Goal: Information Seeking & Learning: Learn about a topic

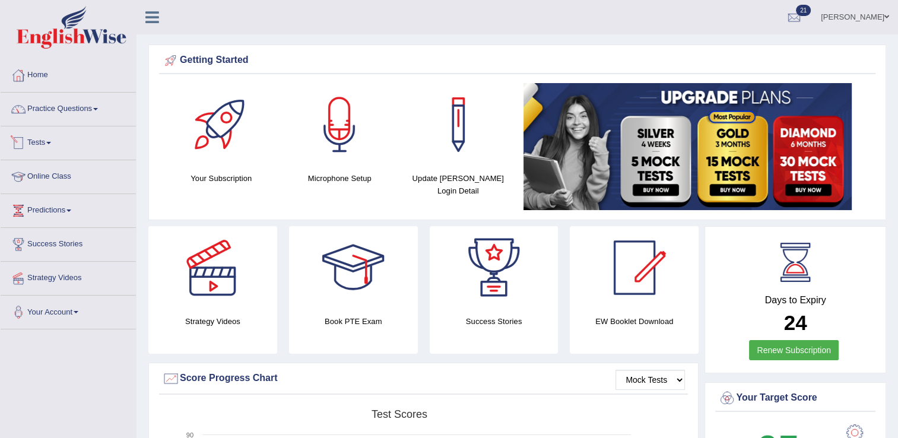
click at [54, 139] on link "Tests" at bounding box center [68, 141] width 135 height 30
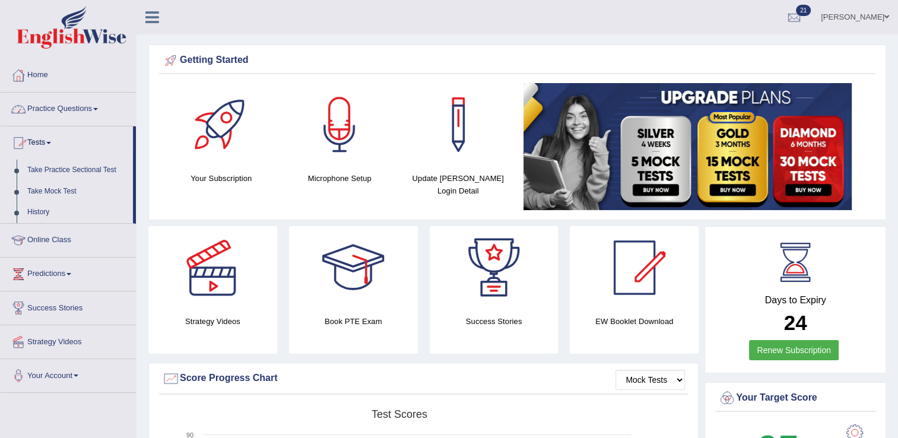
click at [54, 115] on link "Practice Questions" at bounding box center [68, 108] width 135 height 30
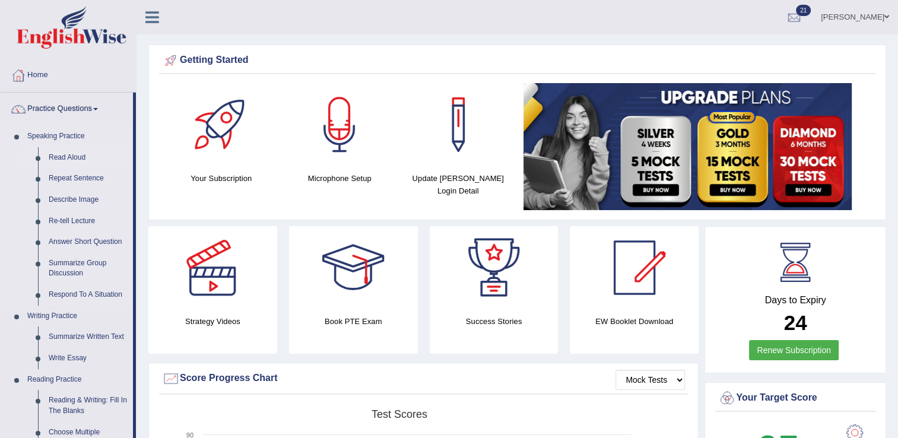
click at [62, 157] on link "Read Aloud" at bounding box center [88, 157] width 90 height 21
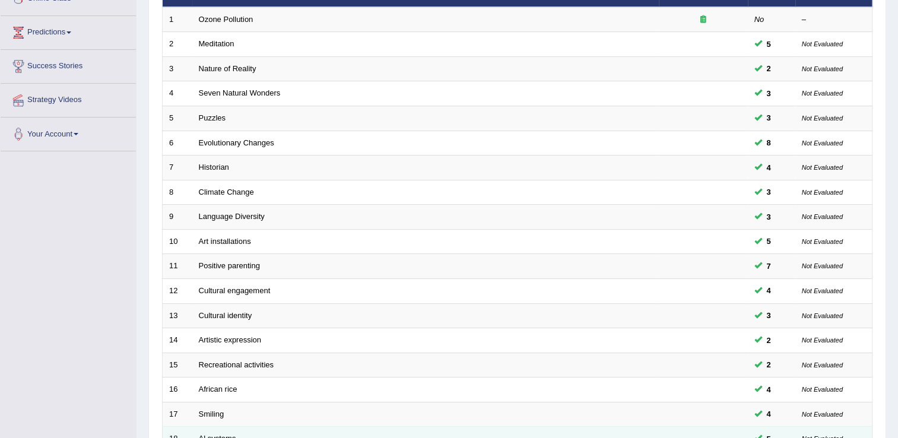
scroll to position [344, 0]
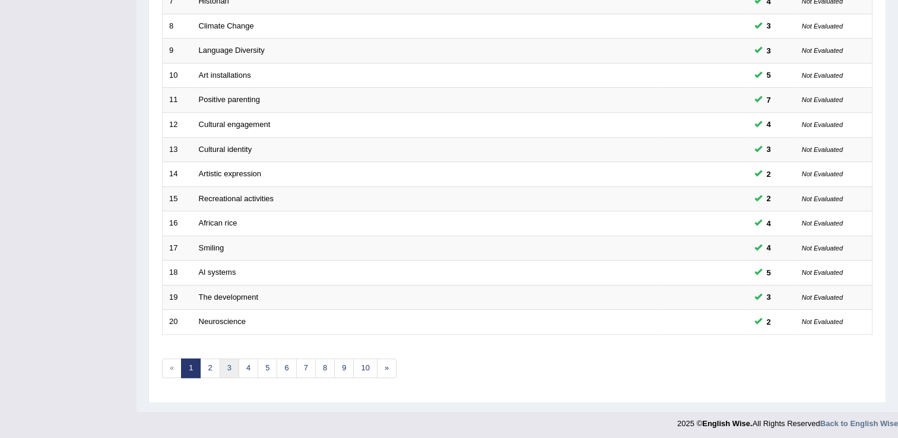
click at [222, 361] on link "3" at bounding box center [230, 369] width 20 height 20
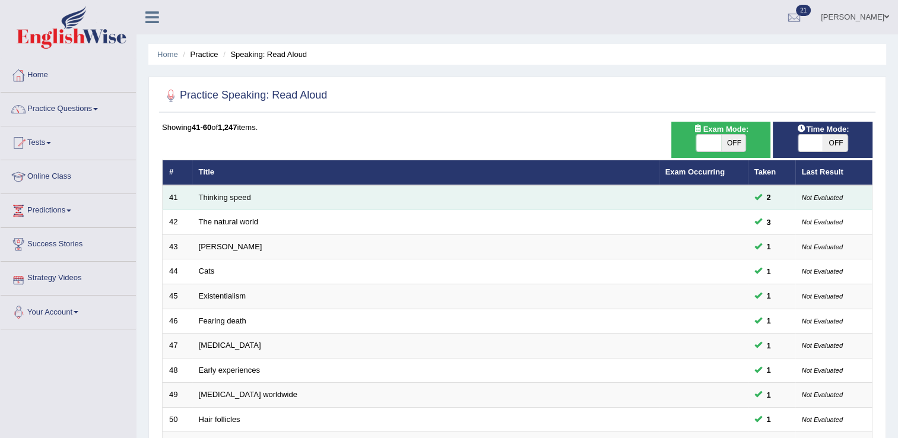
click at [237, 201] on td "Thinking speed" at bounding box center [425, 197] width 467 height 25
drag, startPoint x: 237, startPoint y: 201, endPoint x: 211, endPoint y: 191, distance: 28.8
click at [211, 191] on td "Thinking speed" at bounding box center [425, 197] width 467 height 25
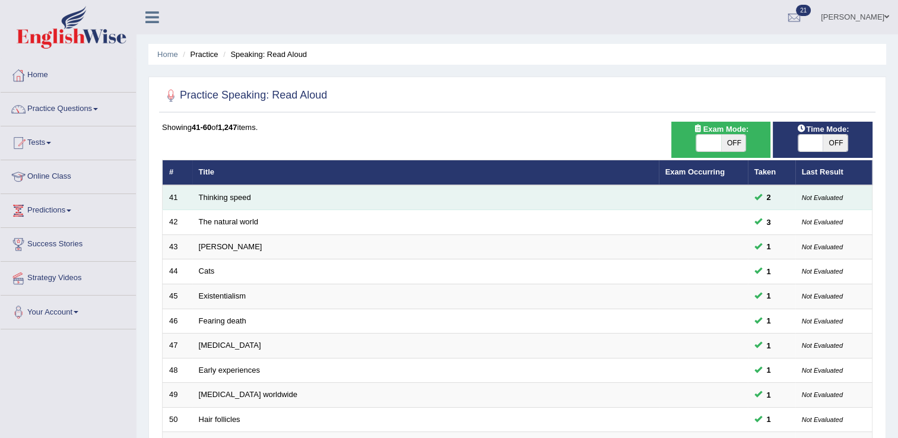
drag, startPoint x: 211, startPoint y: 191, endPoint x: 196, endPoint y: 201, distance: 18.4
click at [196, 201] on td "Thinking speed" at bounding box center [425, 197] width 467 height 25
click at [250, 197] on td "Thinking speed" at bounding box center [425, 197] width 467 height 25
click at [224, 202] on td "Thinking speed" at bounding box center [425, 197] width 467 height 25
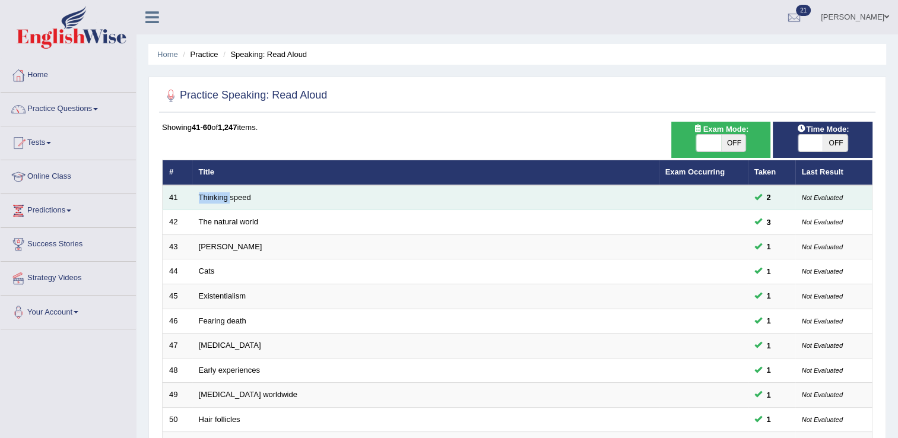
click at [224, 202] on td "Thinking speed" at bounding box center [425, 197] width 467 height 25
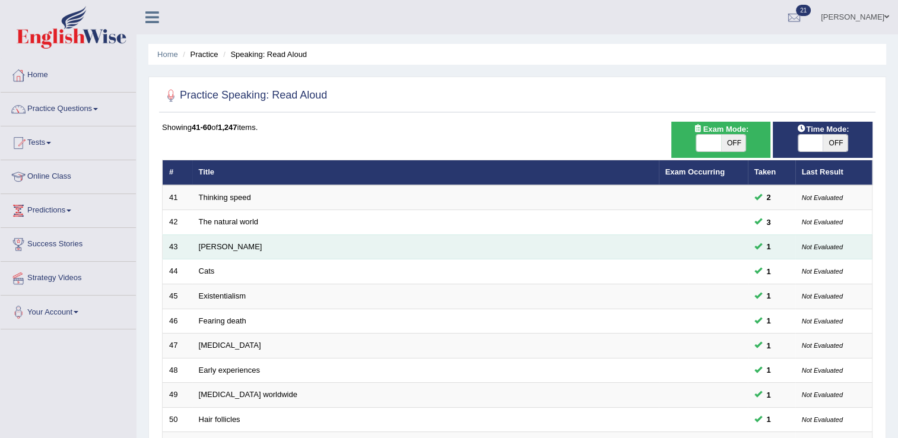
drag, startPoint x: 224, startPoint y: 202, endPoint x: 262, endPoint y: 256, distance: 66.0
click at [262, 256] on td "Brigham" at bounding box center [425, 246] width 467 height 25
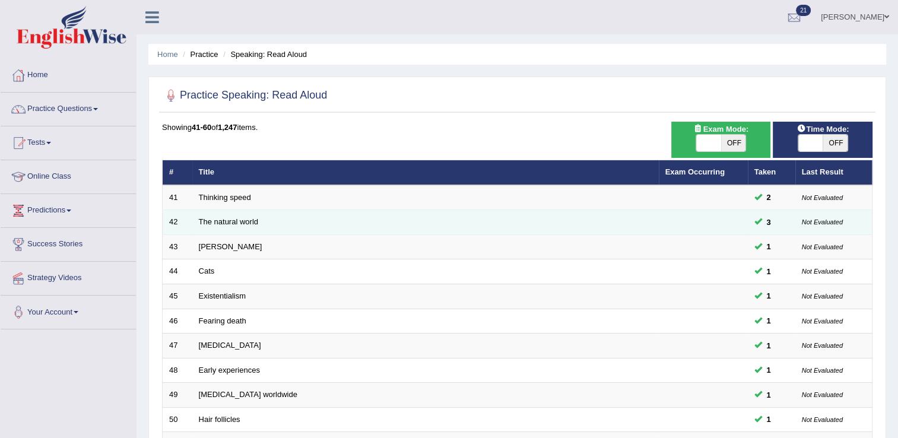
click at [226, 215] on td "The natural world" at bounding box center [425, 222] width 467 height 25
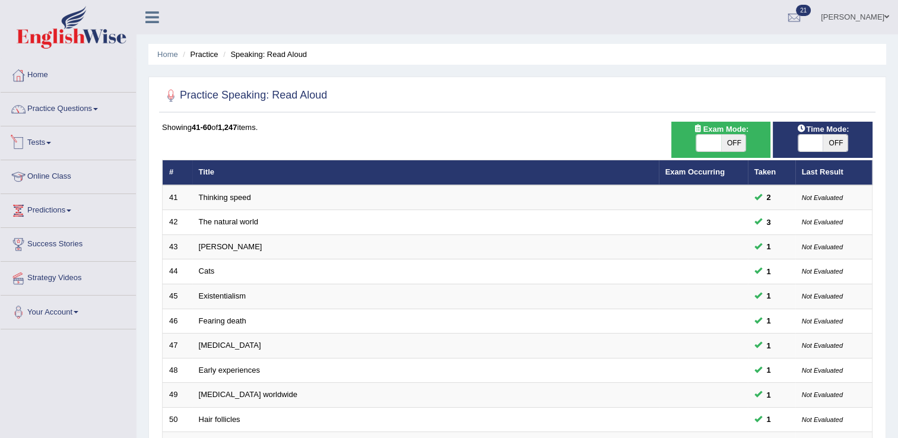
click at [434, 122] on div "Showing 41-60 of 1,247 items." at bounding box center [517, 127] width 710 height 11
click at [93, 113] on link "Practice Questions" at bounding box center [68, 108] width 135 height 30
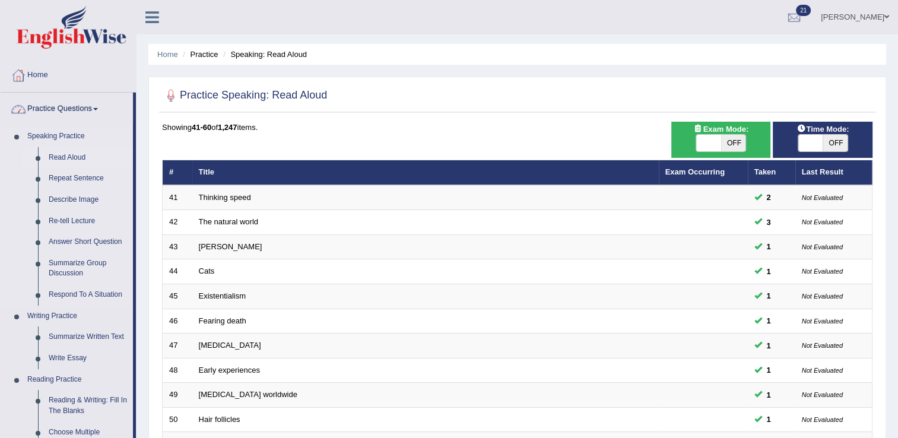
click at [75, 164] on link "Read Aloud" at bounding box center [88, 157] width 90 height 21
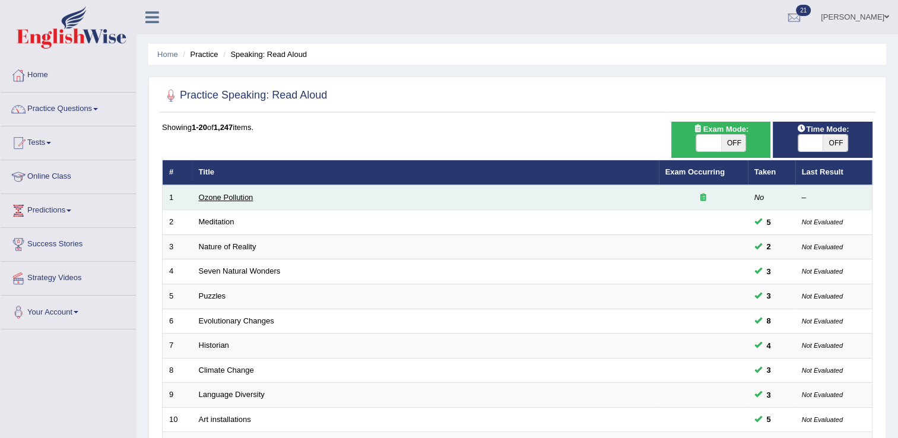
click at [239, 198] on link "Ozone Pollution" at bounding box center [226, 197] width 55 height 9
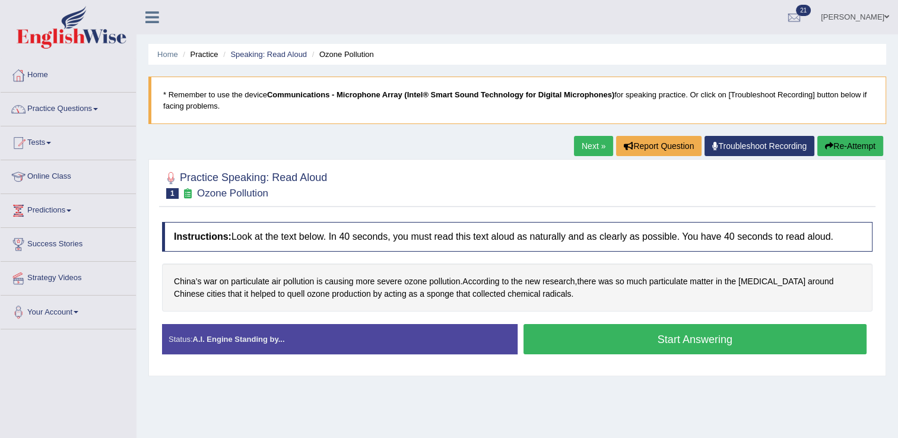
click at [40, 112] on link "Practice Questions" at bounding box center [68, 108] width 135 height 30
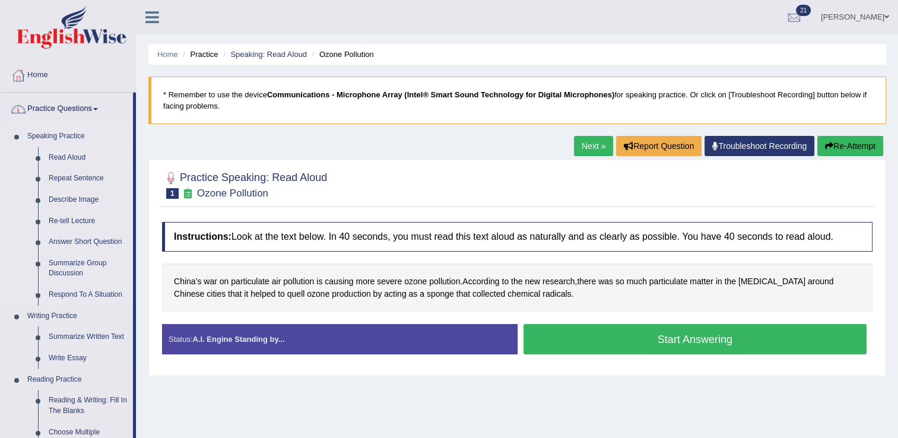
click at [65, 156] on link "Read Aloud" at bounding box center [88, 157] width 90 height 21
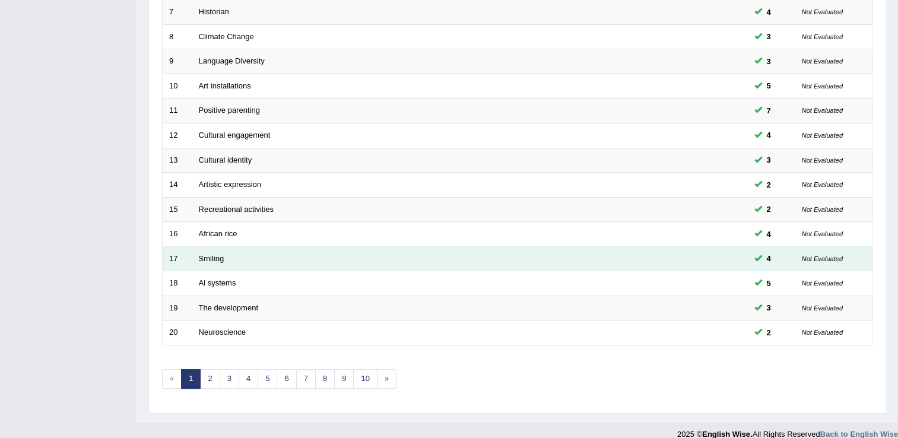
scroll to position [344, 0]
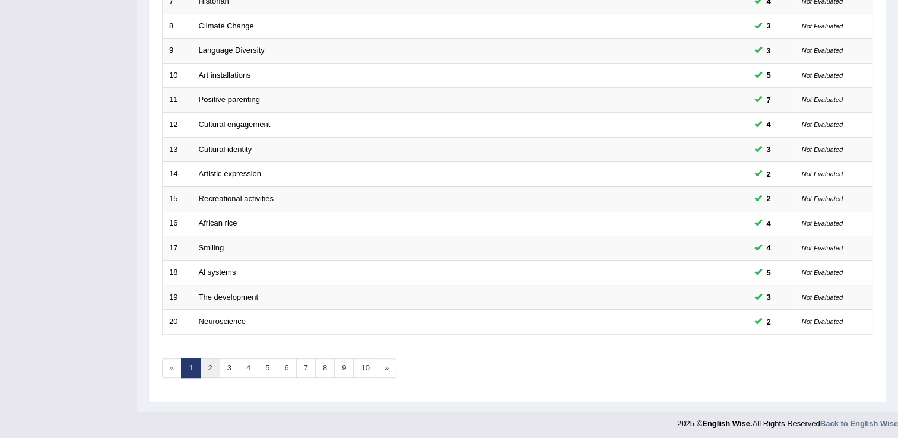
click at [205, 367] on link "2" at bounding box center [210, 369] width 20 height 20
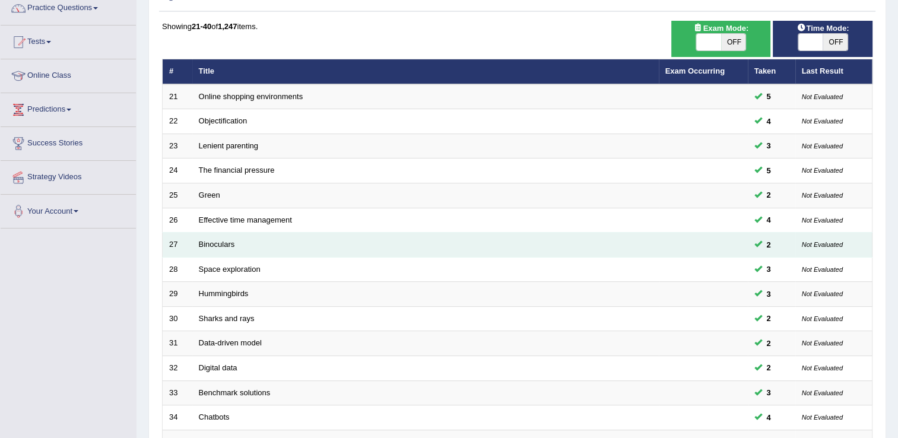
scroll to position [344, 0]
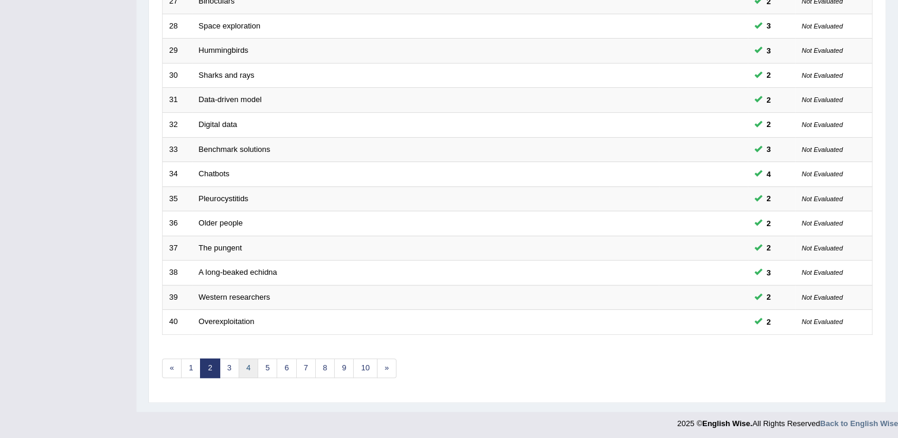
click at [246, 364] on link "4" at bounding box center [249, 369] width 20 height 20
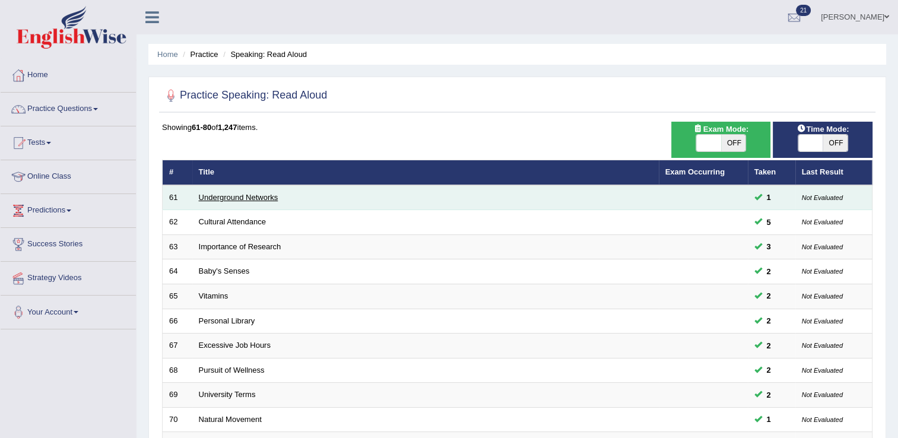
click at [264, 194] on link "Underground Networks" at bounding box center [239, 197] width 80 height 9
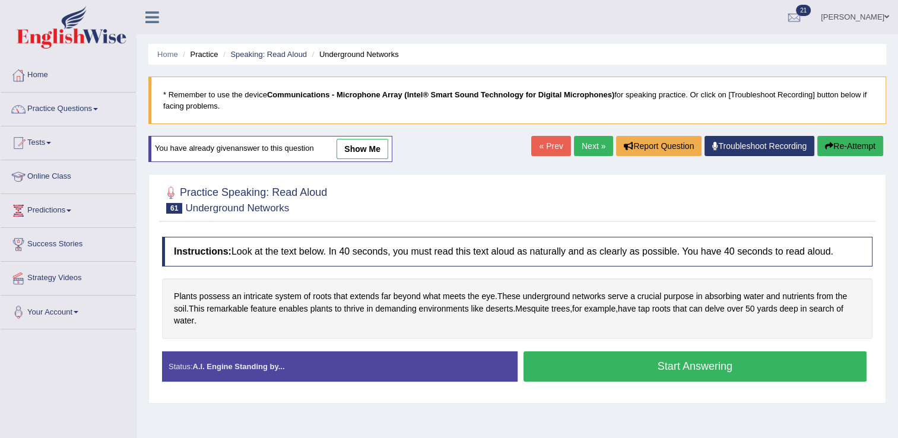
click at [611, 364] on button "Start Answering" at bounding box center [696, 366] width 344 height 30
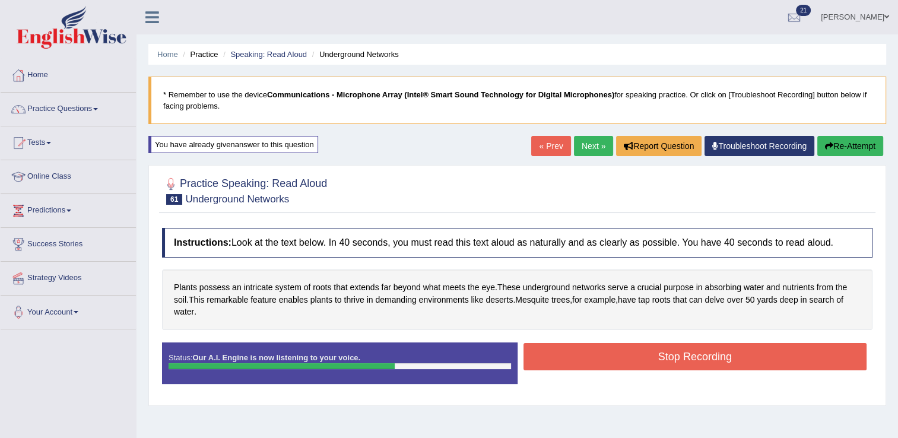
click at [683, 357] on button "Stop Recording" at bounding box center [696, 356] width 344 height 27
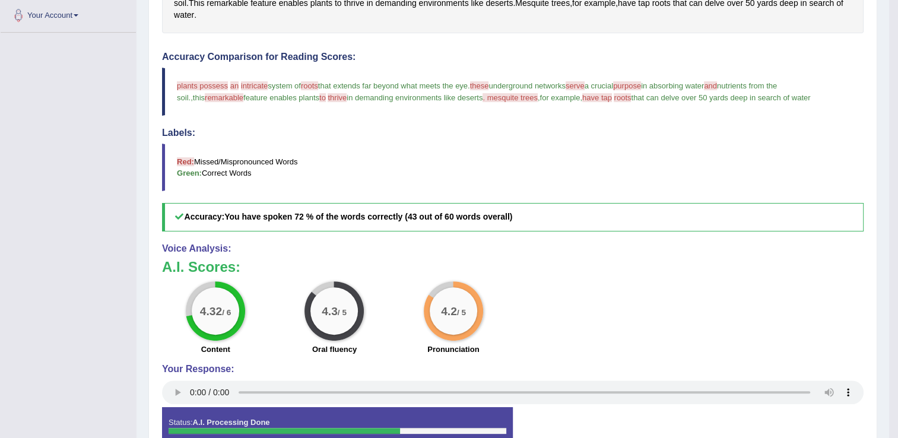
scroll to position [119, 0]
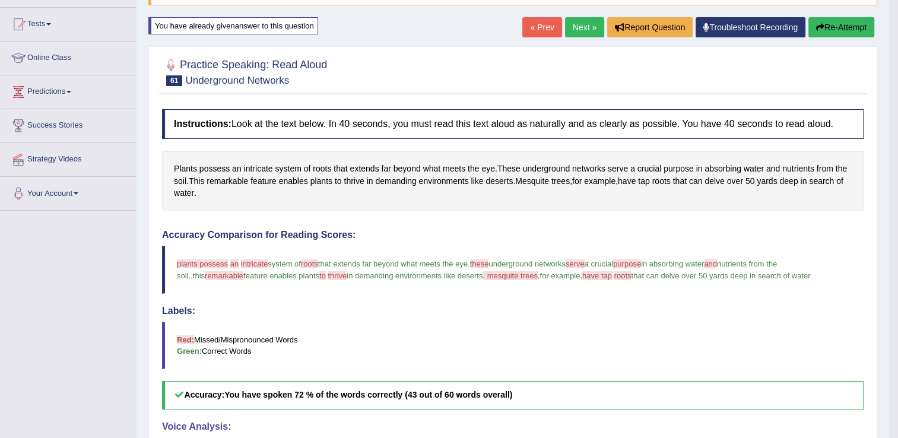
click at [580, 22] on link "Next »" at bounding box center [584, 27] width 39 height 20
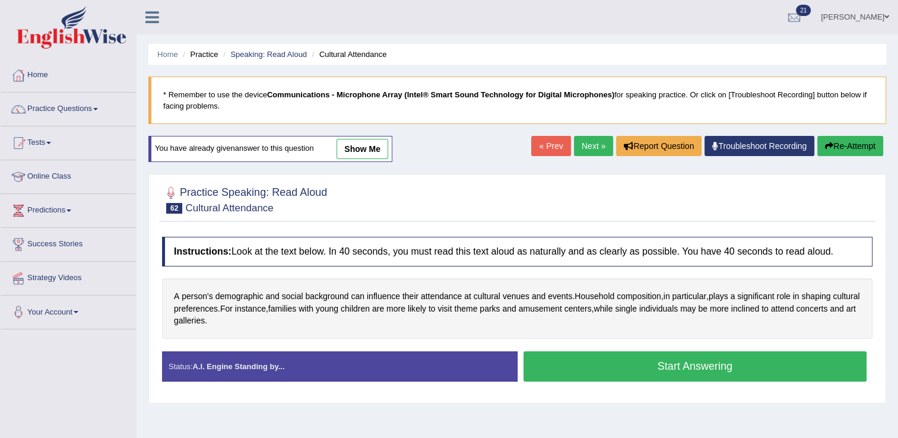
click at [573, 363] on button "Start Answering" at bounding box center [696, 366] width 344 height 30
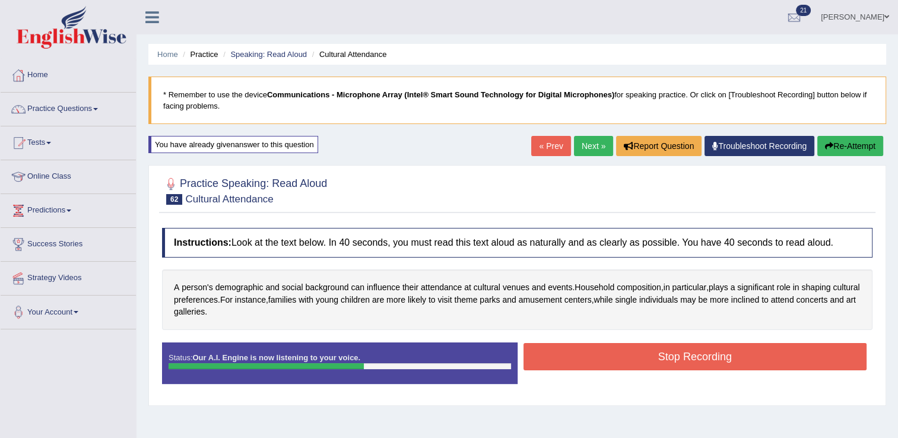
click at [575, 367] on button "Stop Recording" at bounding box center [696, 356] width 344 height 27
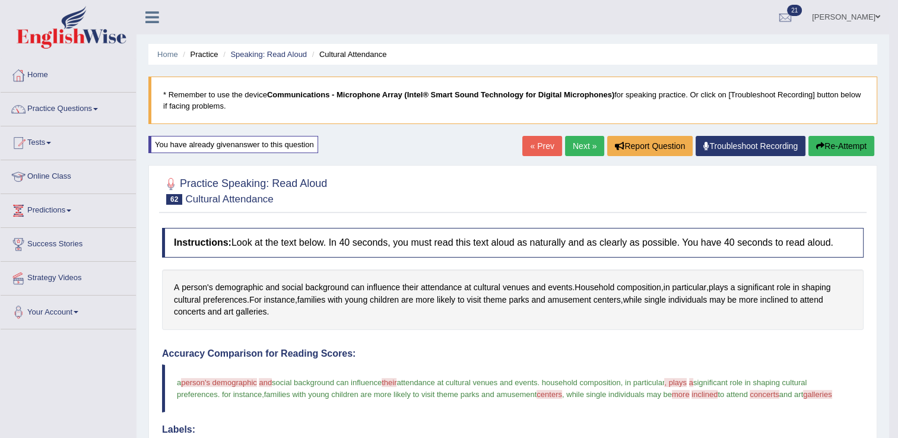
click at [570, 149] on link "Next »" at bounding box center [584, 146] width 39 height 20
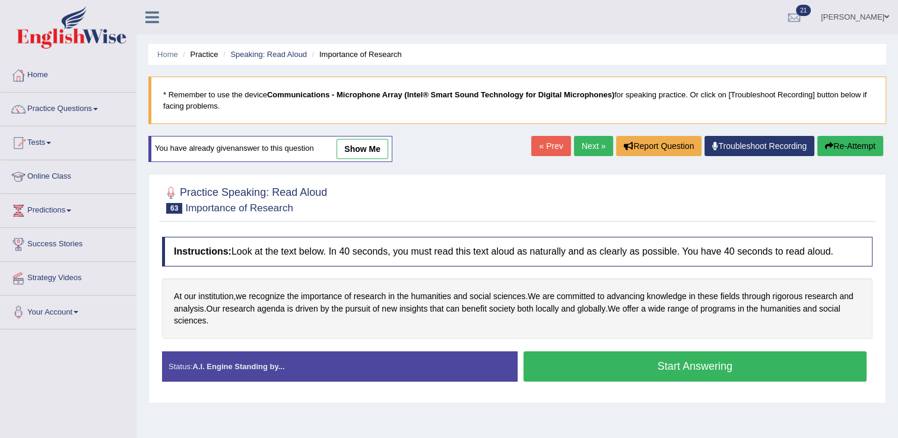
click at [621, 369] on button "Start Answering" at bounding box center [696, 366] width 344 height 30
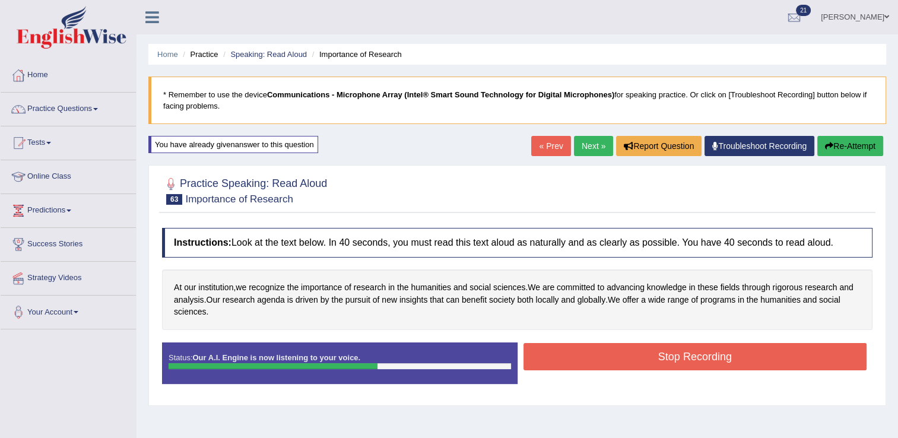
click at [601, 361] on button "Stop Recording" at bounding box center [696, 356] width 344 height 27
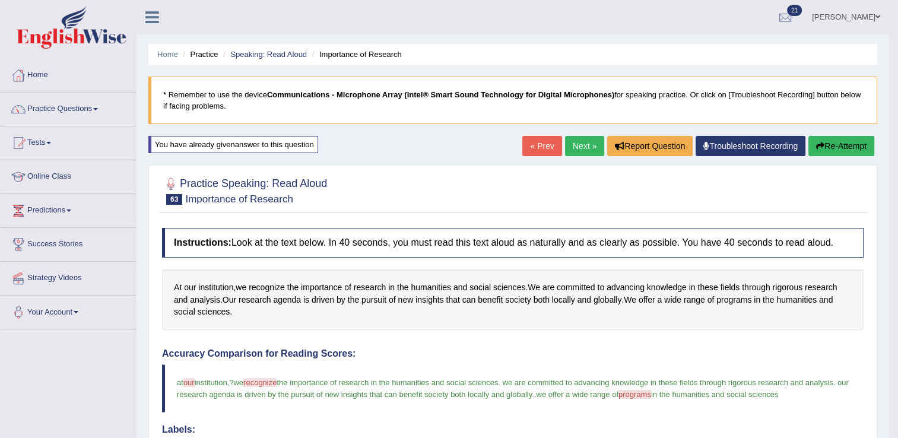
click at [581, 148] on link "Next »" at bounding box center [584, 146] width 39 height 20
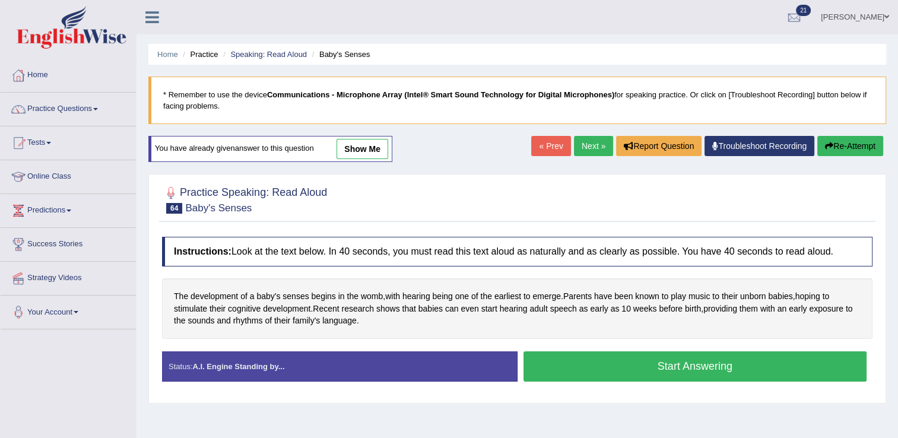
click at [599, 369] on button "Start Answering" at bounding box center [696, 366] width 344 height 30
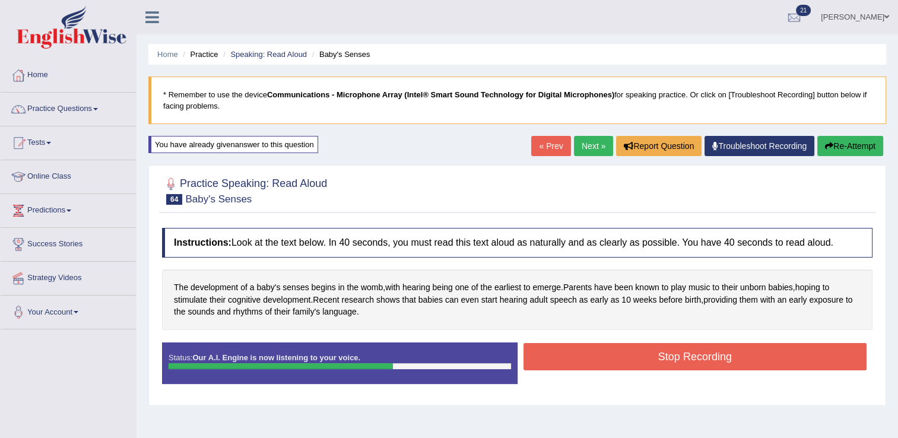
click at [621, 347] on button "Stop Recording" at bounding box center [696, 356] width 344 height 27
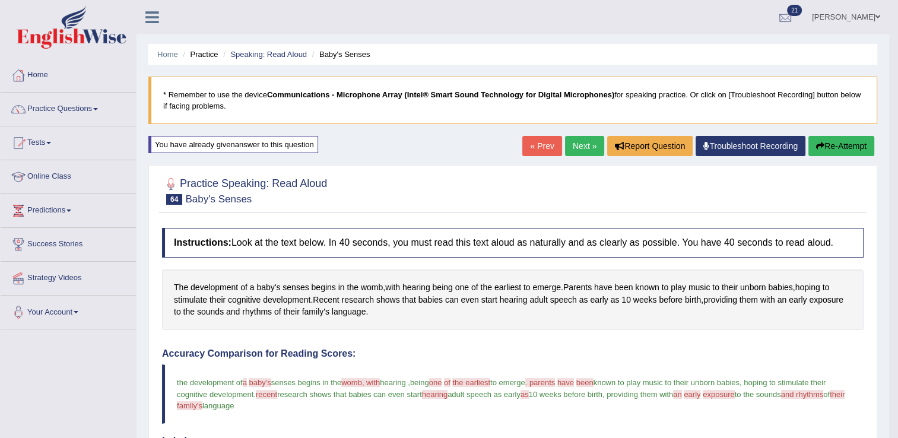
click at [794, 11] on div at bounding box center [785, 18] width 18 height 18
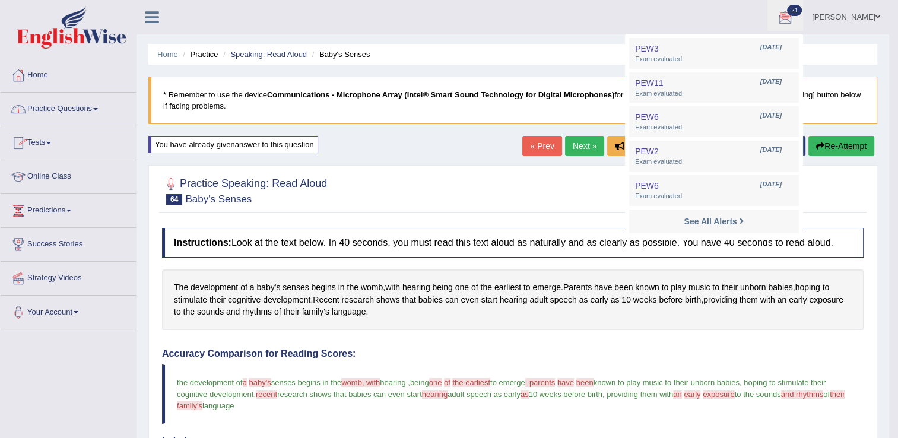
click at [77, 110] on link "Practice Questions" at bounding box center [68, 108] width 135 height 30
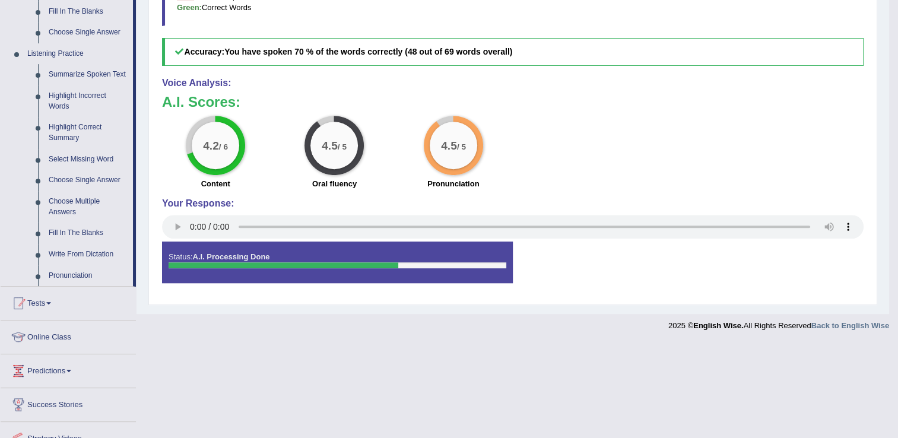
scroll to position [475, 0]
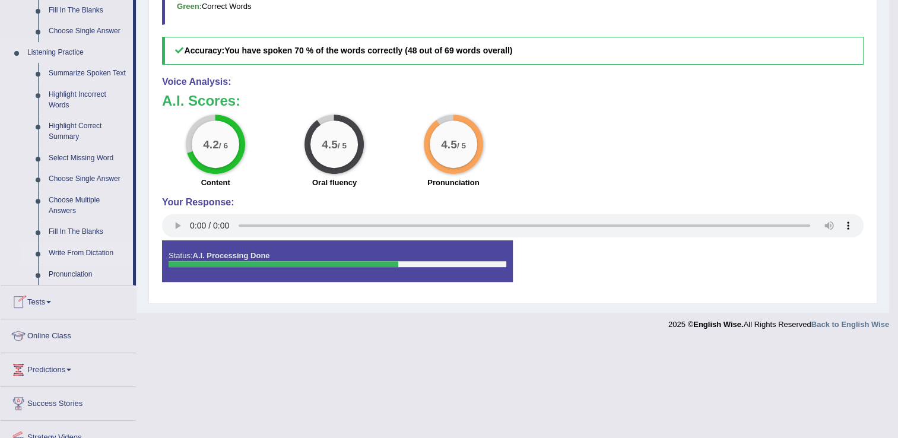
click at [90, 254] on link "Write From Dictation" at bounding box center [88, 253] width 90 height 21
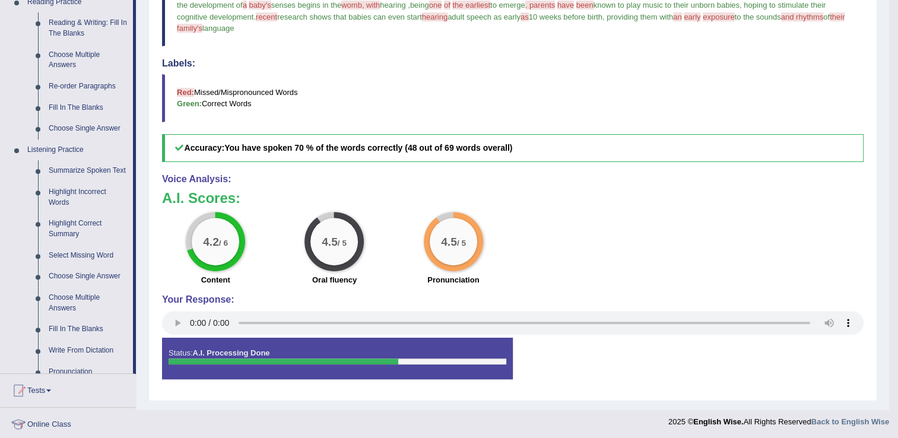
scroll to position [491, 0]
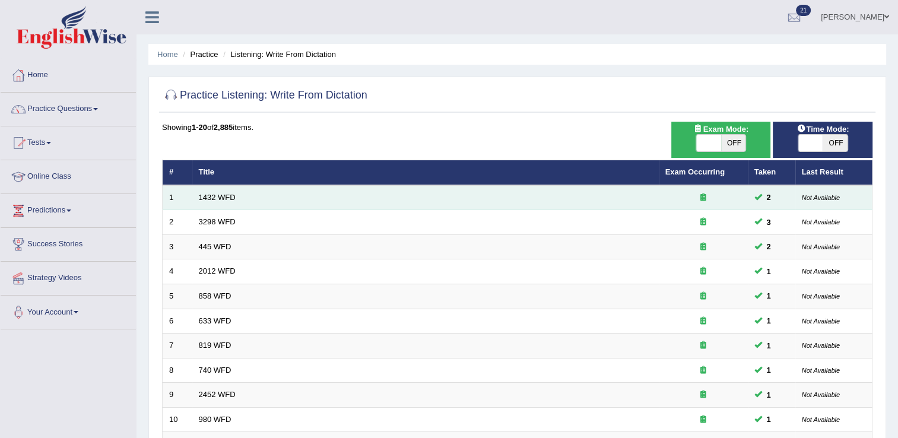
scroll to position [297, 0]
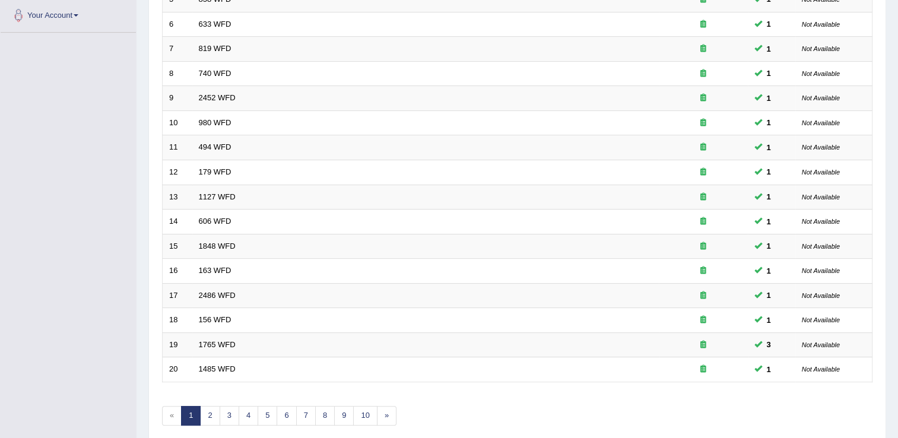
click at [208, 423] on div "Showing 1-20 of 2,885 items. # Title Exam Occurring Taken Last Result 1 1432 WF…" at bounding box center [517, 133] width 710 height 616
click at [206, 413] on link "2" at bounding box center [210, 416] width 20 height 20
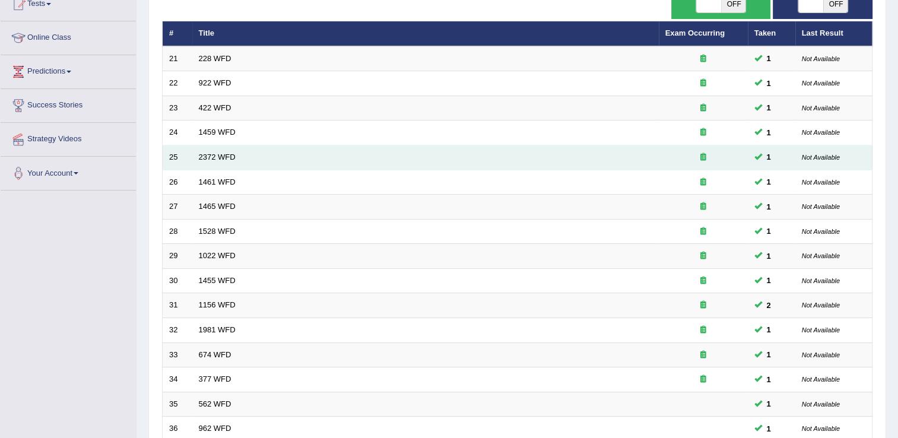
scroll to position [297, 0]
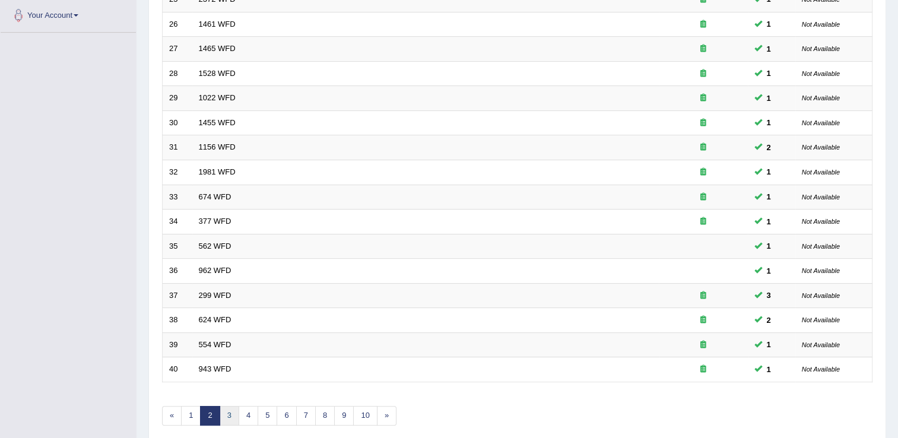
click at [230, 420] on link "3" at bounding box center [230, 416] width 20 height 20
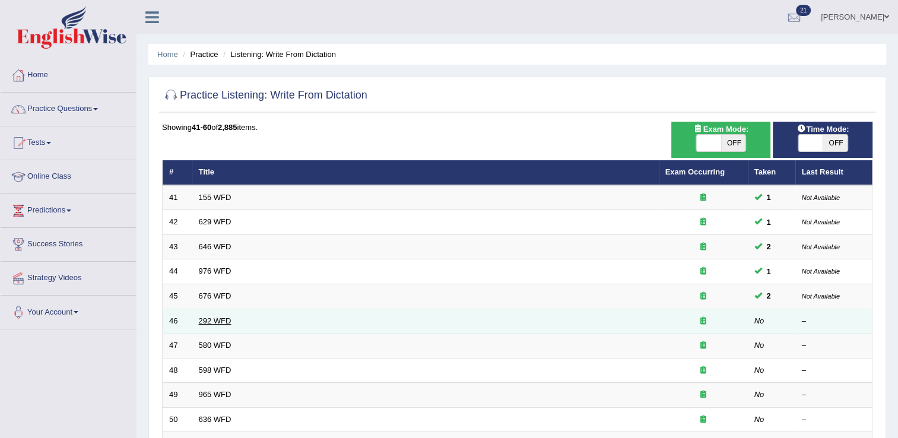
click at [218, 318] on link "292 WFD" at bounding box center [215, 320] width 33 height 9
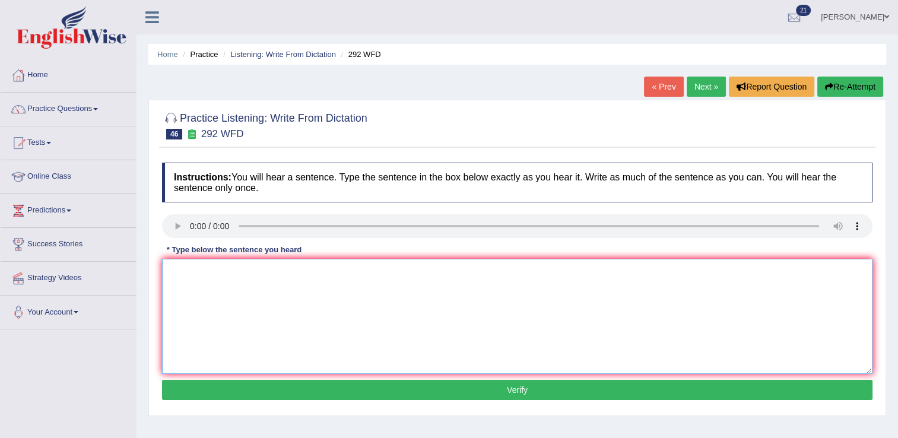
click at [230, 280] on textarea at bounding box center [517, 316] width 710 height 115
type textarea "Some people argue that education is not such important."
click at [329, 399] on button "Verify" at bounding box center [517, 390] width 710 height 20
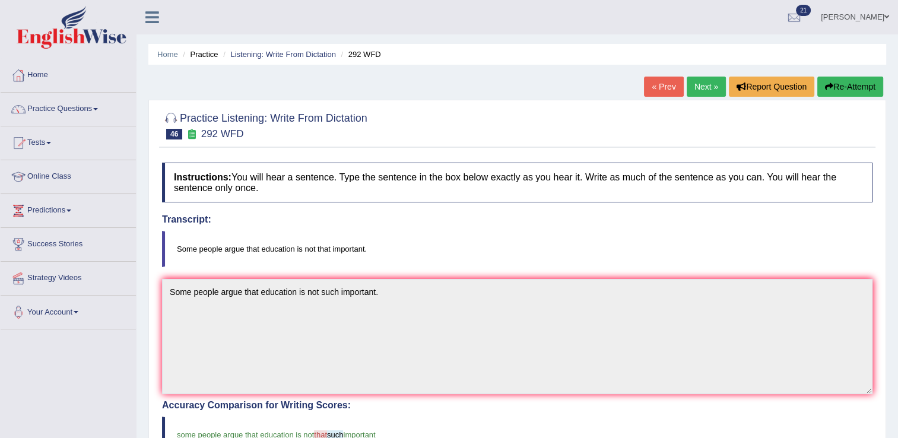
click at [709, 91] on link "Next »" at bounding box center [706, 87] width 39 height 20
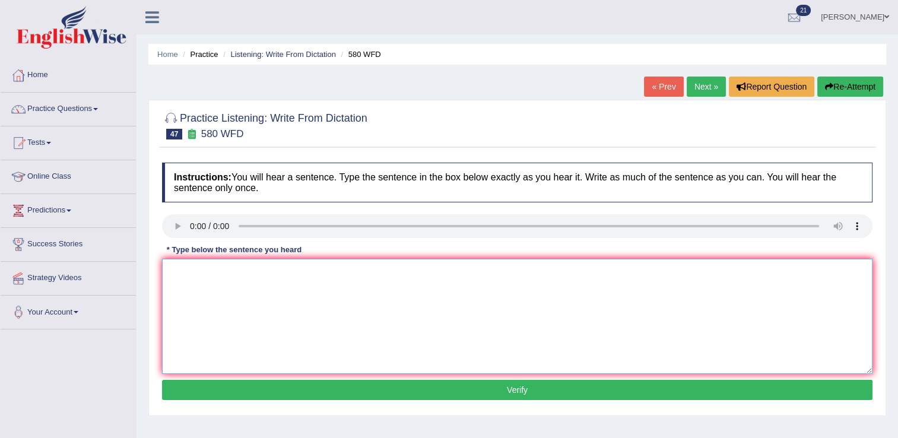
click at [270, 282] on textarea at bounding box center [517, 316] width 710 height 115
click at [185, 280] on textarea at bounding box center [517, 316] width 710 height 115
type textarea "You can use your laptop in the lecture."
click at [281, 393] on button "Verify" at bounding box center [517, 390] width 710 height 20
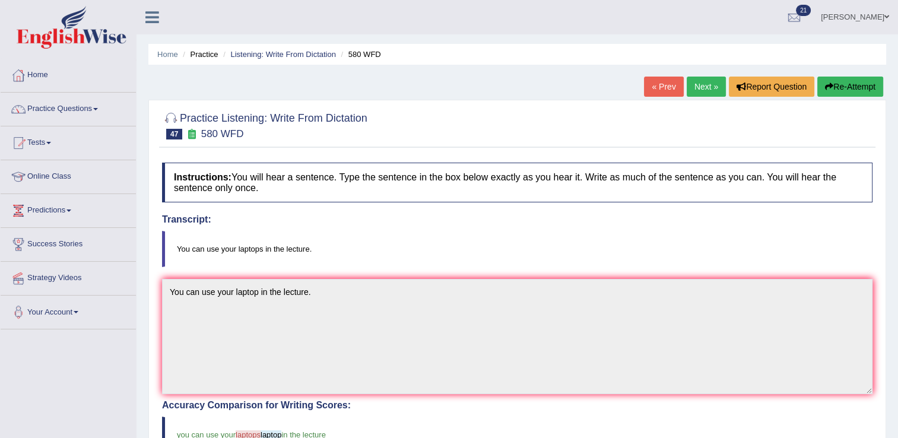
click at [716, 84] on link "Next »" at bounding box center [706, 87] width 39 height 20
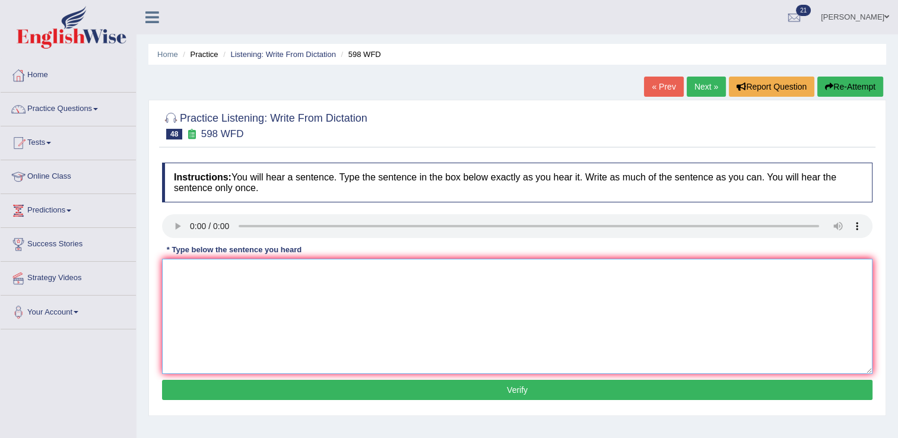
click at [186, 269] on textarea at bounding box center [517, 316] width 710 height 115
type textarea "Check in the websites if you are looking for checkbox."
click at [334, 380] on button "Verify" at bounding box center [517, 390] width 710 height 20
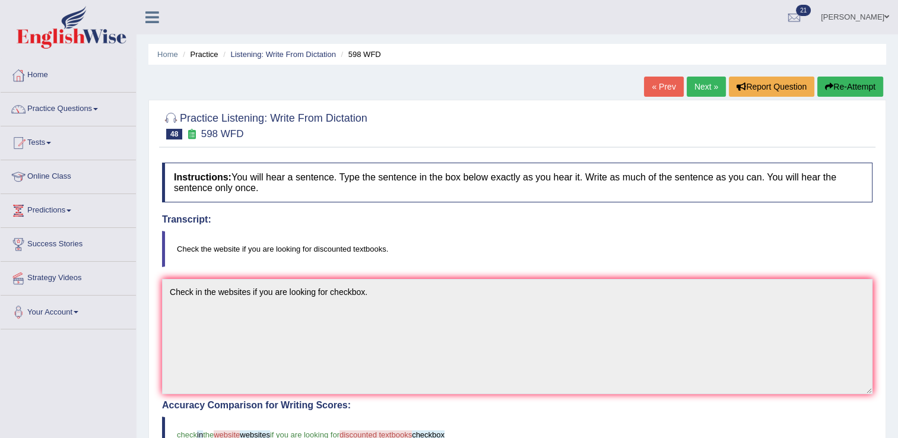
click at [698, 94] on link "Next »" at bounding box center [706, 87] width 39 height 20
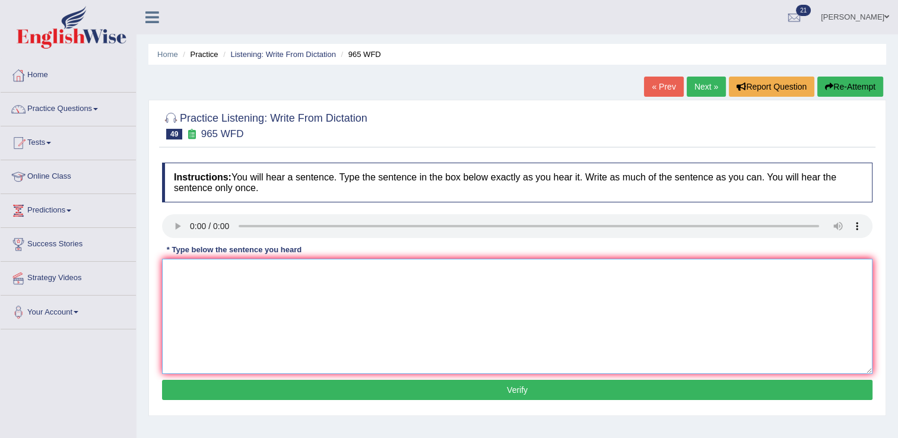
click at [195, 280] on textarea at bounding box center [517, 316] width 710 height 115
click at [264, 274] on textarea "You must have a security set your password." at bounding box center [517, 316] width 710 height 115
click at [262, 272] on textarea "You must have a security when set your password." at bounding box center [517, 316] width 710 height 115
type textarea "You must have a security check words when set your password."
click at [325, 393] on button "Verify" at bounding box center [517, 390] width 710 height 20
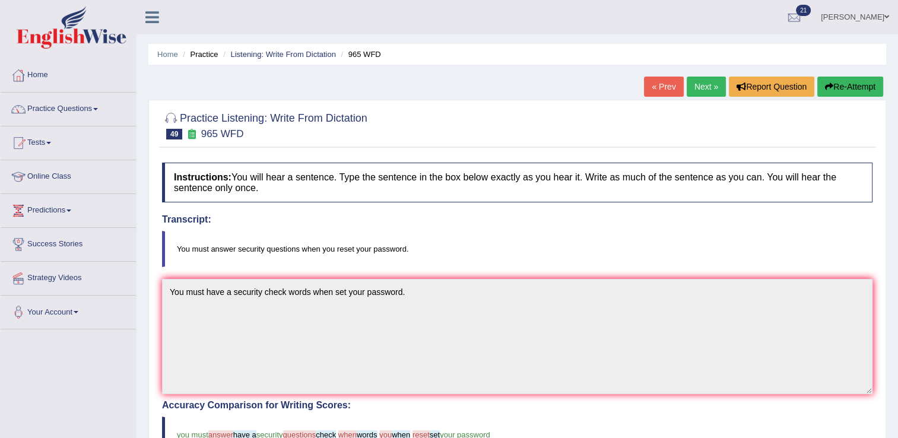
click at [719, 80] on link "Next »" at bounding box center [706, 87] width 39 height 20
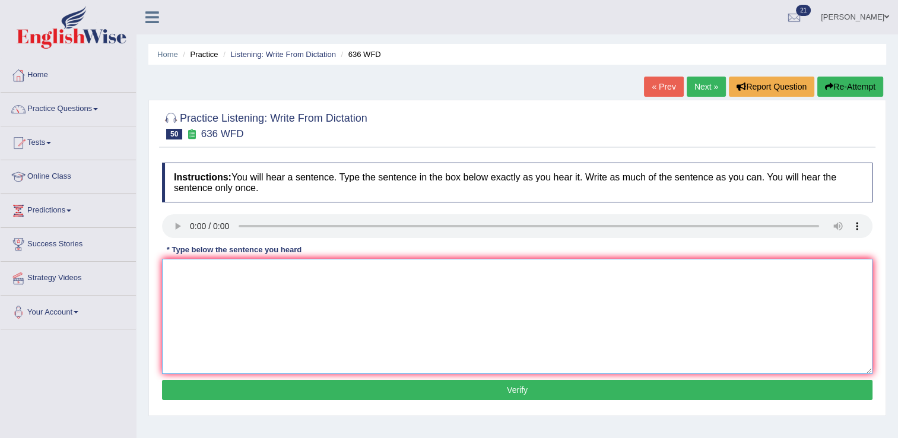
click at [215, 275] on textarea at bounding box center [517, 316] width 710 height 115
click at [277, 272] on textarea "Several candidates will be" at bounding box center [517, 316] width 710 height 115
type textarea "Several candidates will be qualified at the greatest time."
click at [382, 383] on button "Verify" at bounding box center [517, 390] width 710 height 20
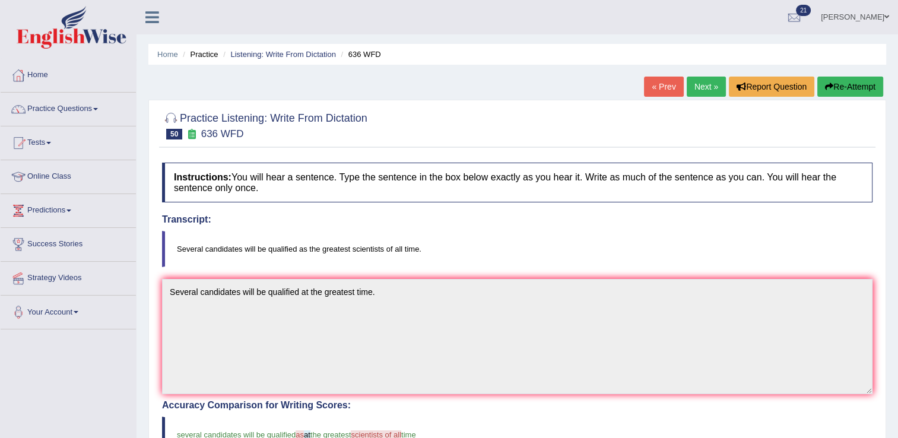
click at [710, 93] on link "Next »" at bounding box center [706, 87] width 39 height 20
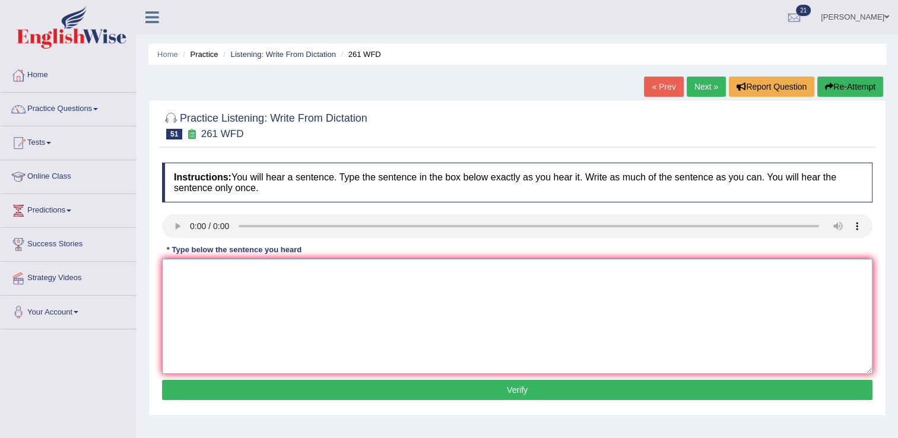
click at [226, 278] on textarea at bounding box center [517, 316] width 710 height 115
click at [218, 272] on textarea "Use the work instructions" at bounding box center [517, 316] width 710 height 115
click at [307, 281] on textarea "Use the work student instructions" at bounding box center [517, 316] width 710 height 115
type textarea "Use the work student instructions before workshop."
click at [311, 396] on button "Verify" at bounding box center [517, 390] width 710 height 20
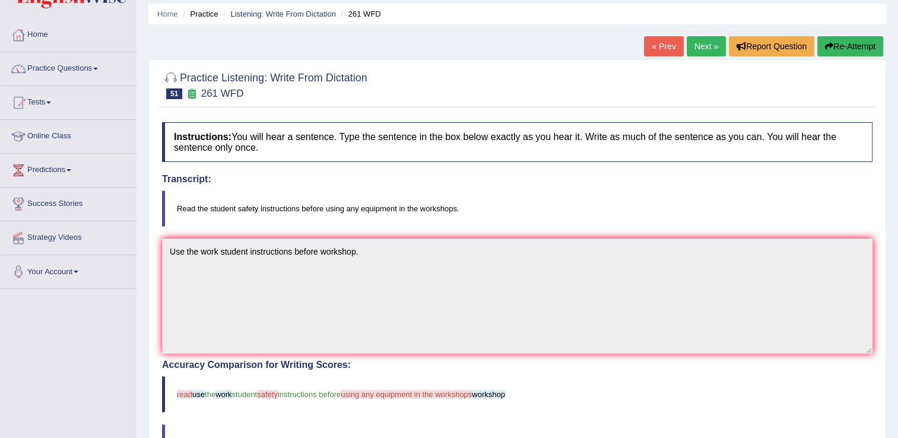
scroll to position [59, 0]
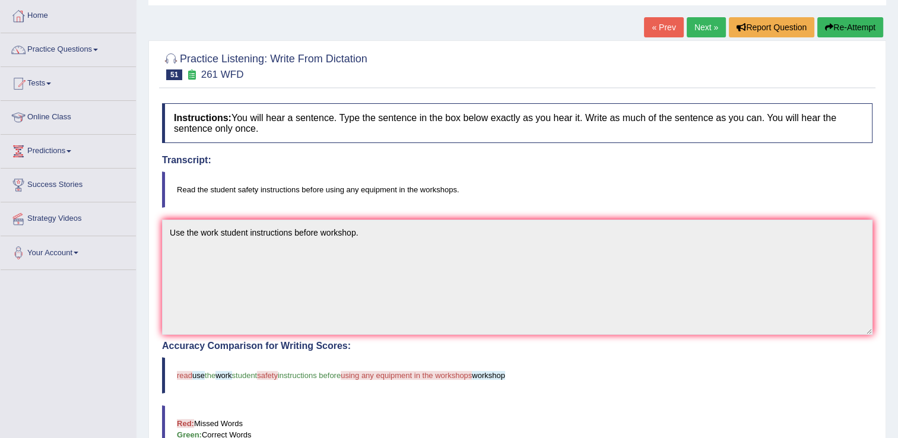
click at [845, 24] on button "Re-Attempt" at bounding box center [850, 27] width 66 height 20
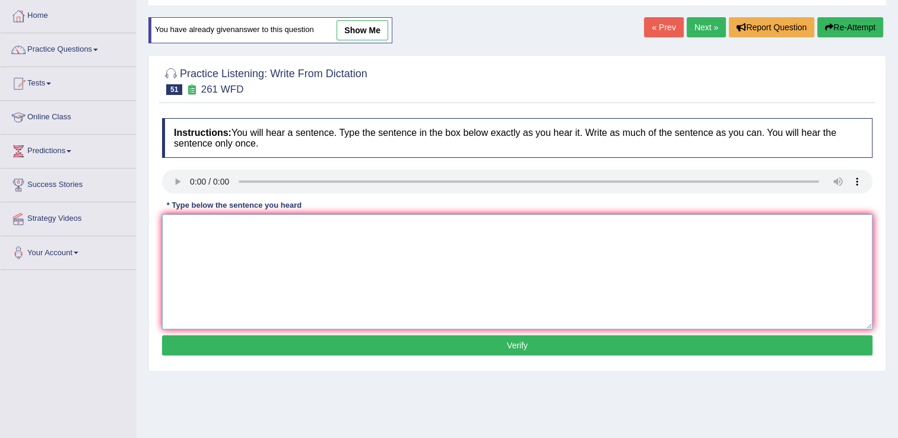
click at [243, 243] on textarea at bounding box center [517, 271] width 710 height 115
type textarea "Read the student work instructions before use any equipment in the workshop."
click at [321, 339] on button "Verify" at bounding box center [517, 345] width 710 height 20
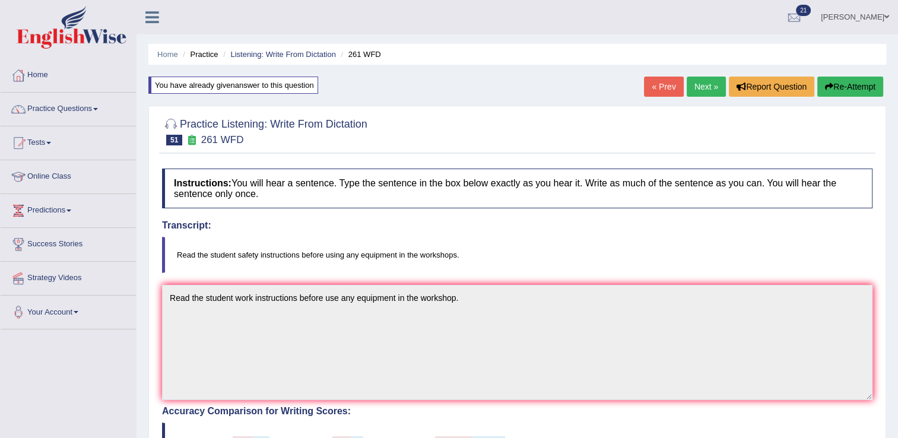
click at [701, 85] on link "Next »" at bounding box center [706, 87] width 39 height 20
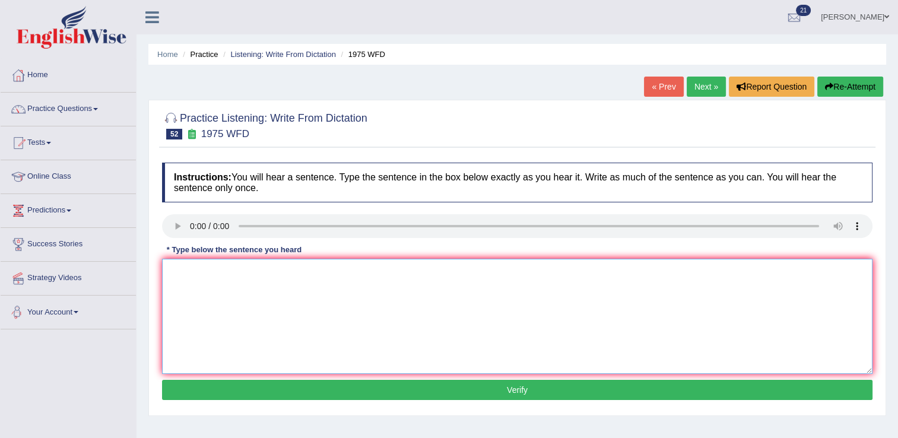
click at [223, 296] on textarea at bounding box center [517, 316] width 710 height 115
click at [190, 265] on textarea at bounding box center [517, 316] width 710 height 115
type textarea "Is analisys studies located at the first premises."
click at [395, 389] on button "Verify" at bounding box center [517, 390] width 710 height 20
